Goal: Find specific page/section: Find specific page/section

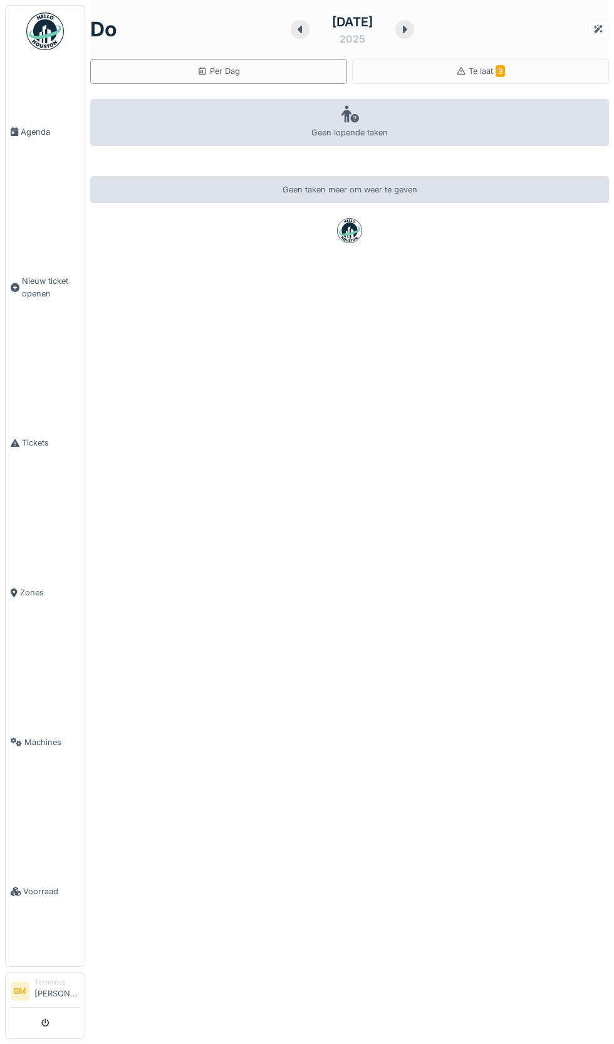
click at [41, 967] on link "Voorraad" at bounding box center [45, 892] width 79 height 150
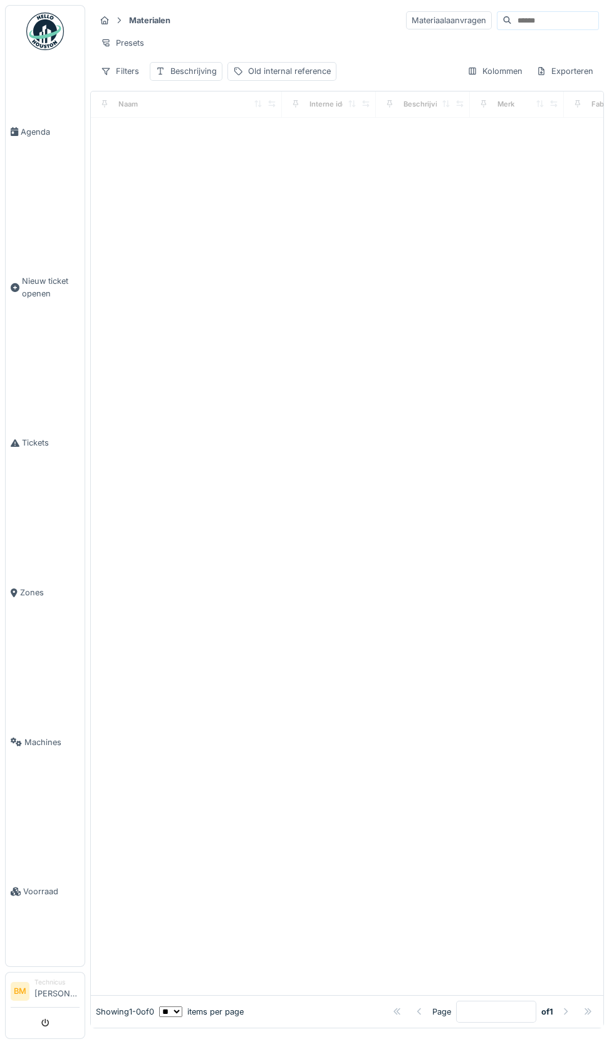
click at [541, 21] on input at bounding box center [555, 21] width 86 height 18
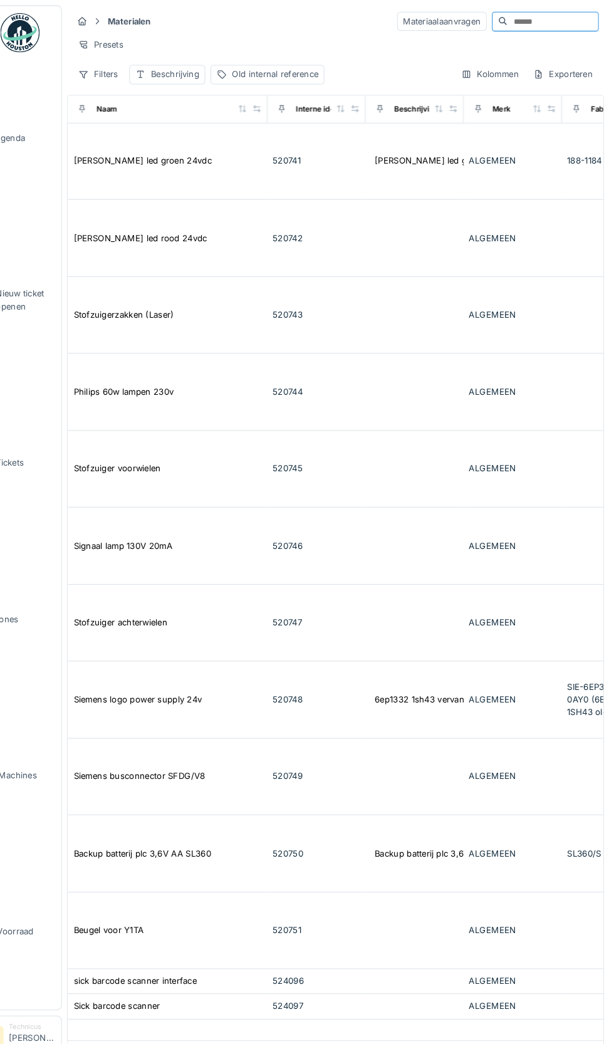
click at [588, 13] on input at bounding box center [555, 21] width 86 height 18
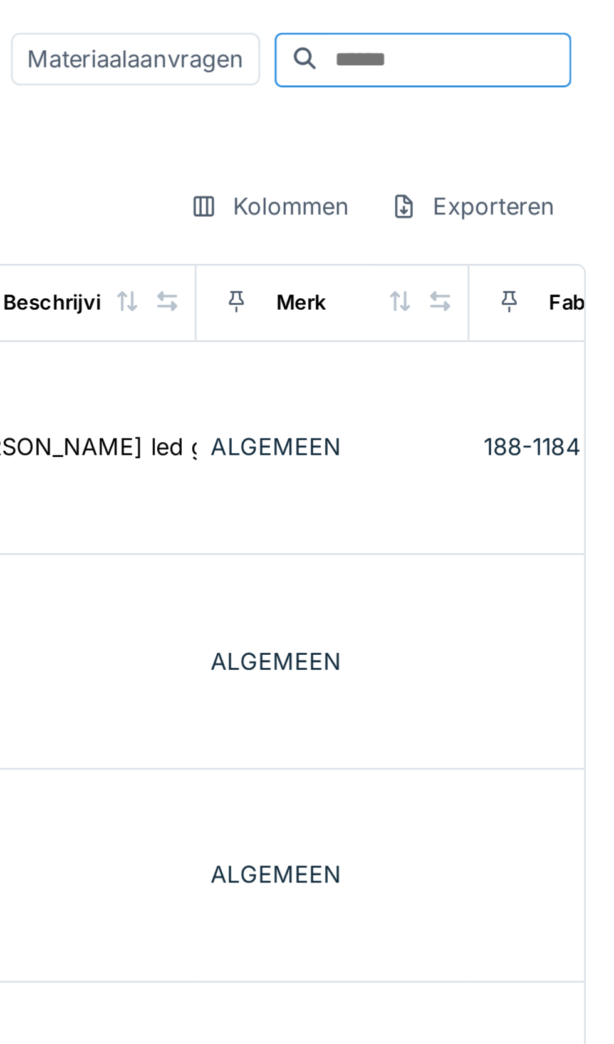
click at [518, 24] on input at bounding box center [555, 21] width 86 height 18
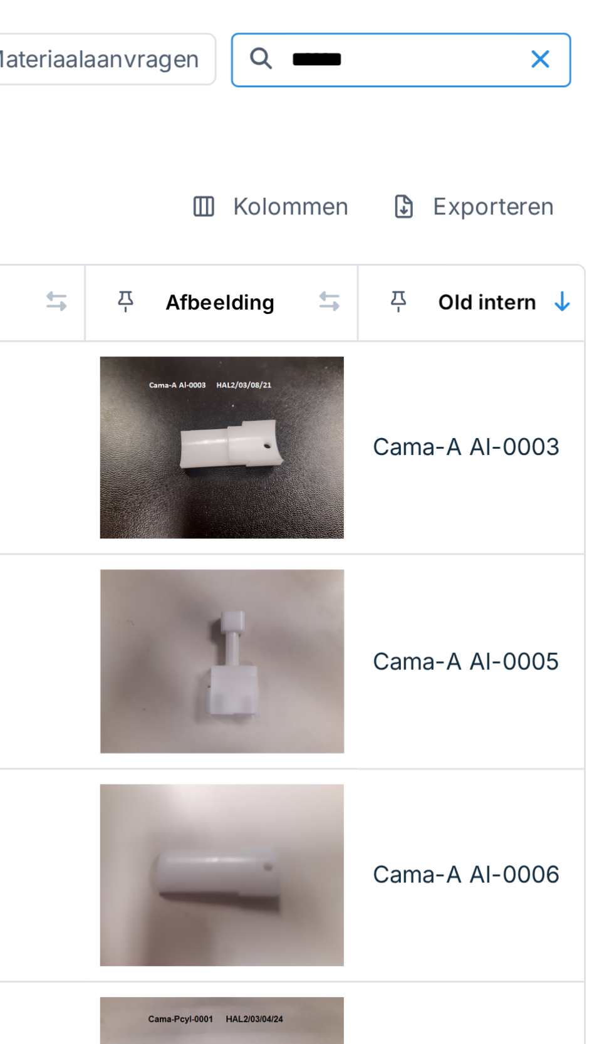
scroll to position [0, 422]
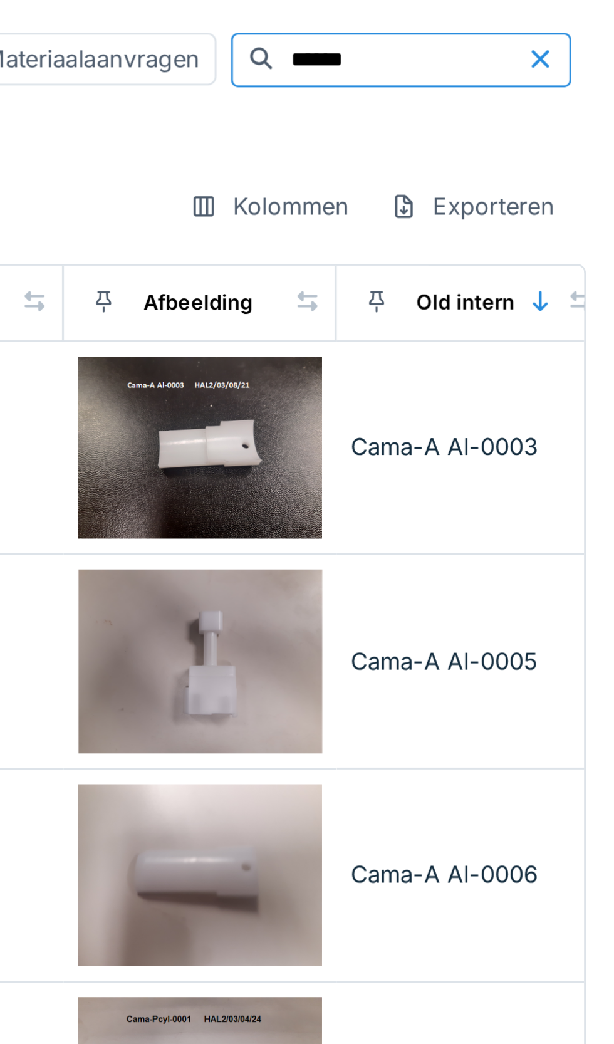
type input "******"
click at [531, 231] on div "Cama-A Al-0005" at bounding box center [565, 228] width 84 height 12
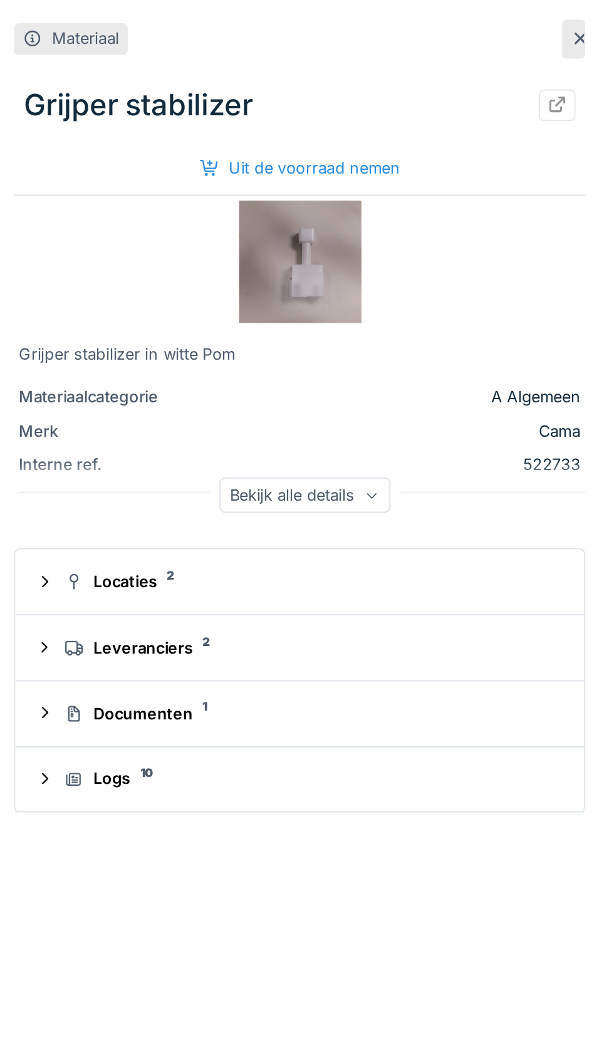
click at [370, 308] on summary "Locaties 2" at bounding box center [452, 297] width 281 height 23
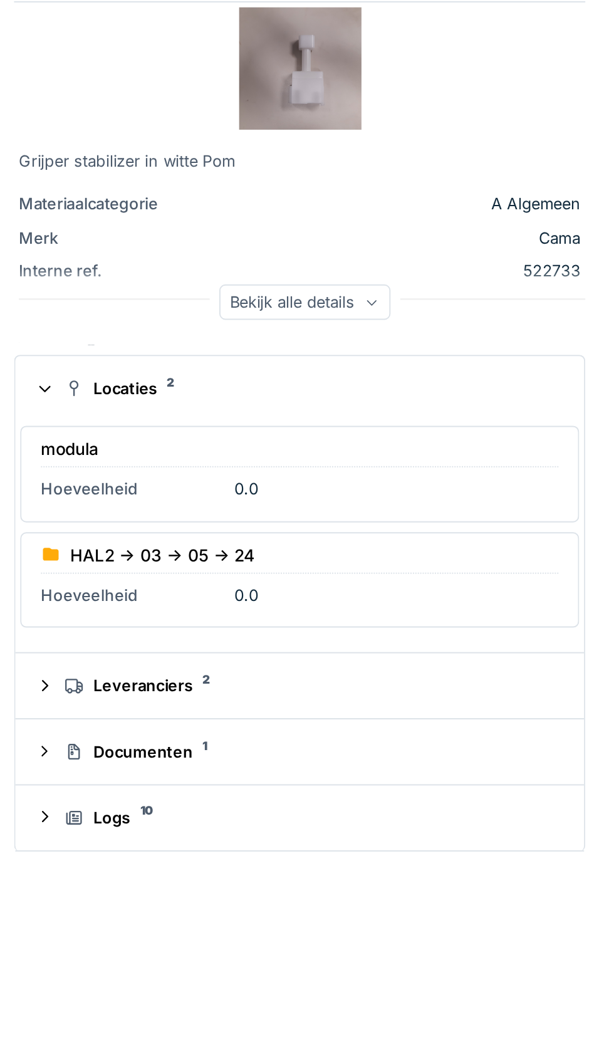
click at [355, 452] on div "Leveranciers 2" at bounding box center [457, 450] width 251 height 12
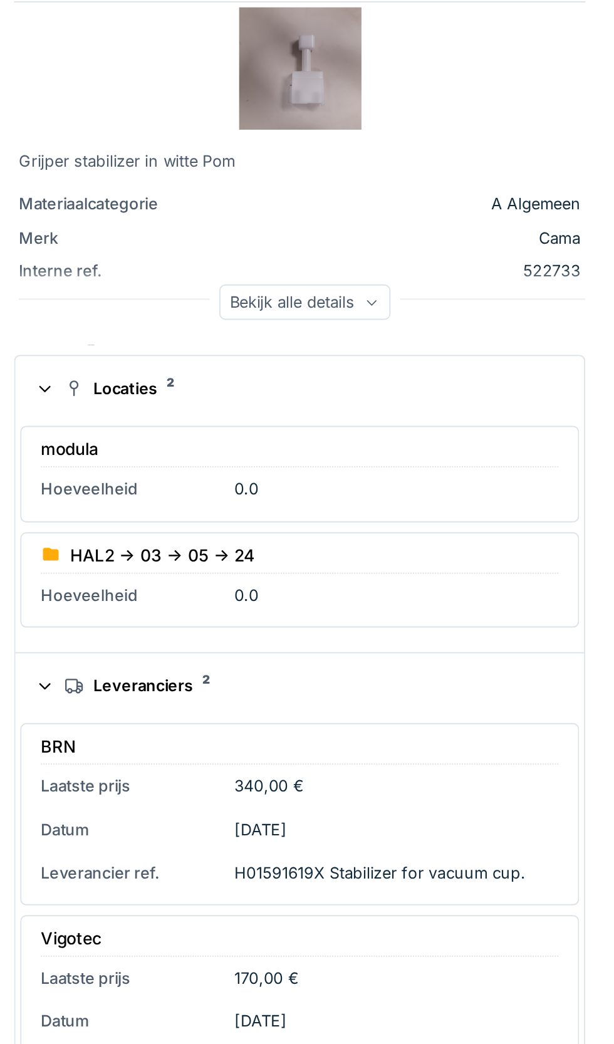
click at [360, 445] on summary "Leveranciers 2" at bounding box center [452, 449] width 281 height 23
